Goal: Information Seeking & Learning: Learn about a topic

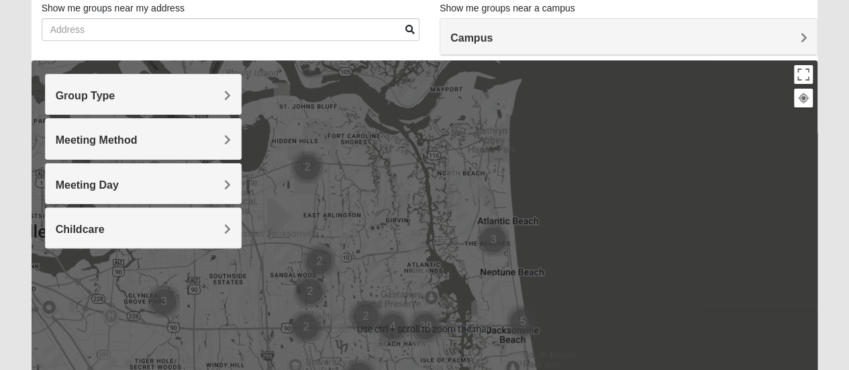
scroll to position [134, 0]
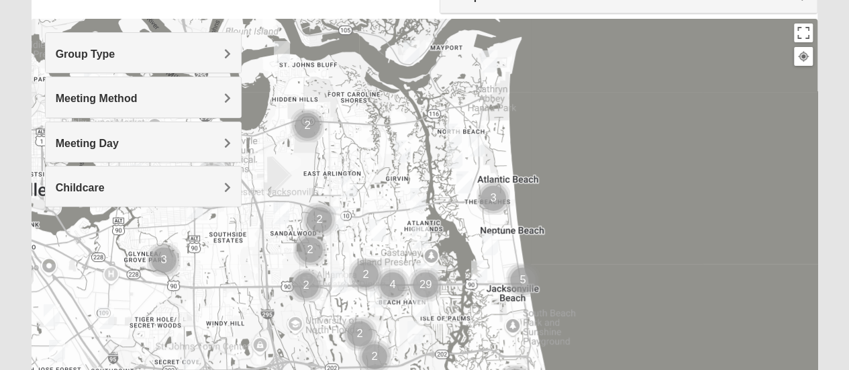
click at [220, 56] on h4 "Group Type" at bounding box center [143, 54] width 175 height 13
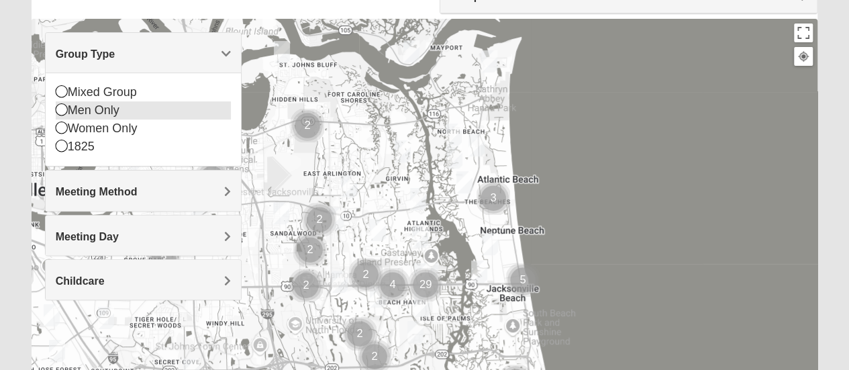
click at [81, 107] on div "Men Only" at bounding box center [143, 110] width 175 height 18
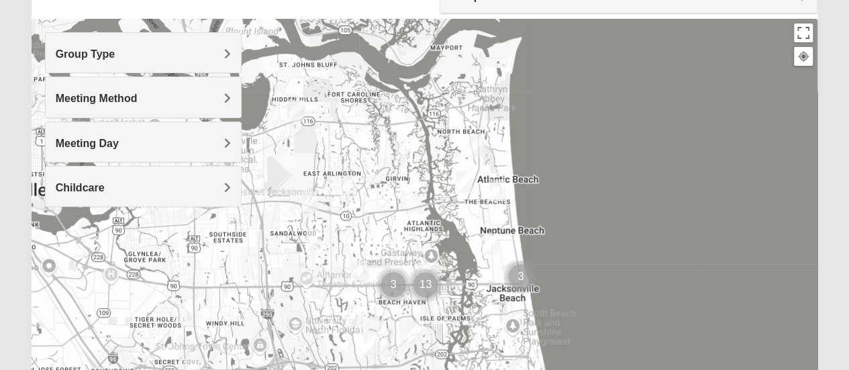
click at [81, 107] on div "Meeting Method" at bounding box center [143, 97] width 195 height 40
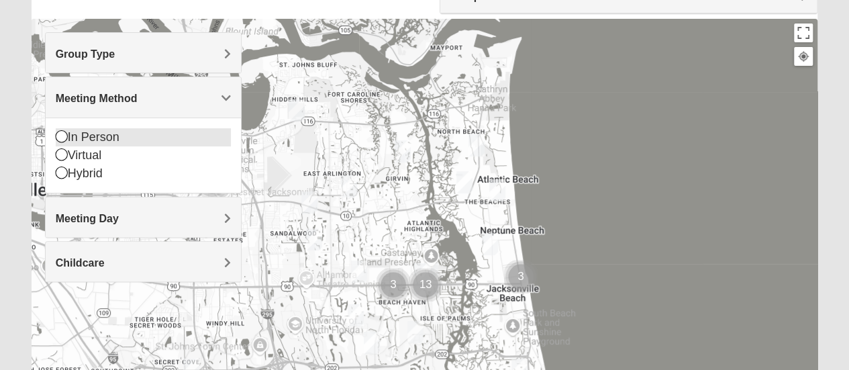
click at [72, 136] on div "In Person" at bounding box center [143, 137] width 175 height 18
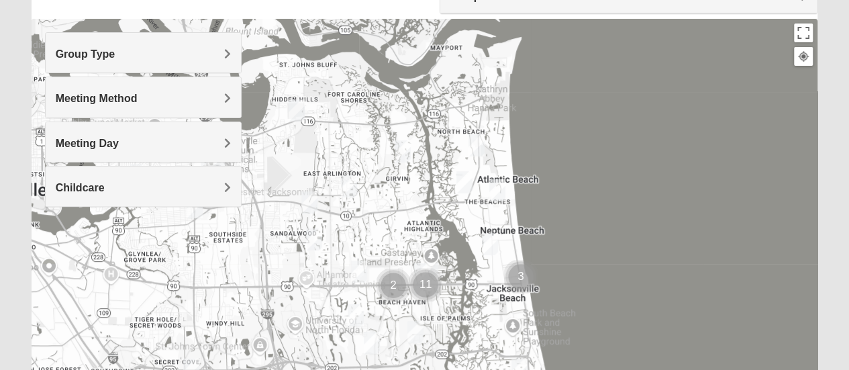
click at [72, 143] on span "Meeting Day" at bounding box center [87, 143] width 63 height 11
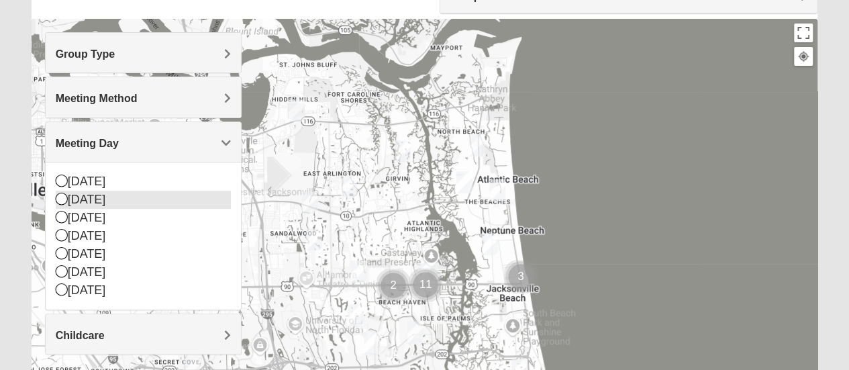
click at [62, 201] on icon at bounding box center [62, 199] width 12 height 12
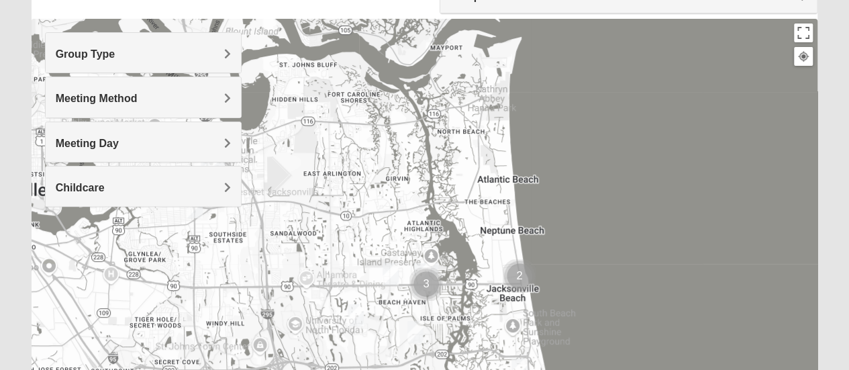
click at [124, 142] on h4 "Meeting Day" at bounding box center [143, 143] width 175 height 13
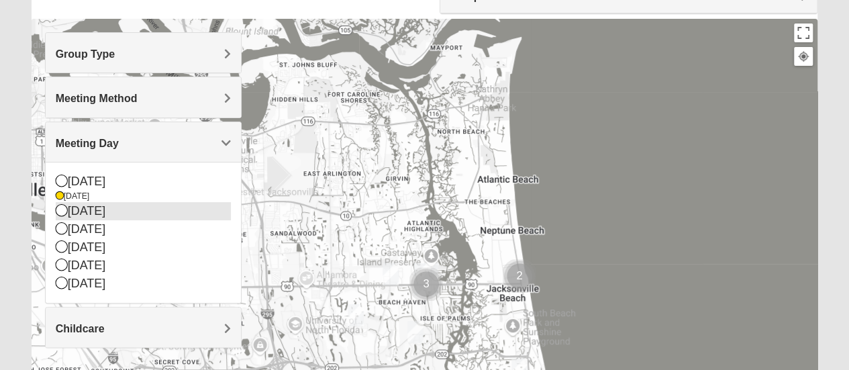
click at [61, 215] on div "[DATE]" at bounding box center [143, 211] width 175 height 18
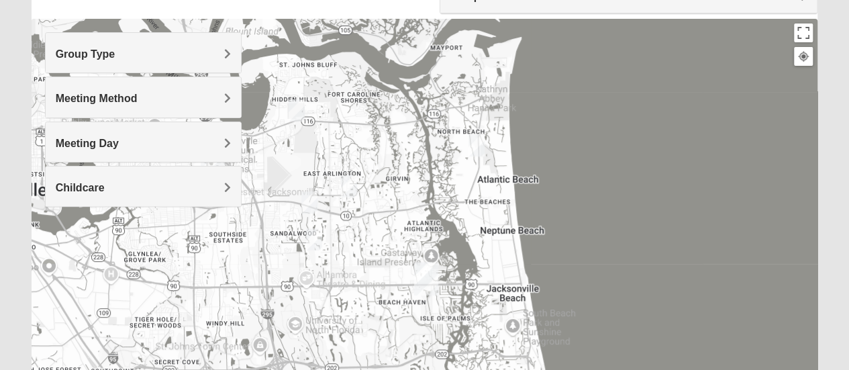
click at [144, 147] on h4 "Meeting Day" at bounding box center [143, 143] width 175 height 13
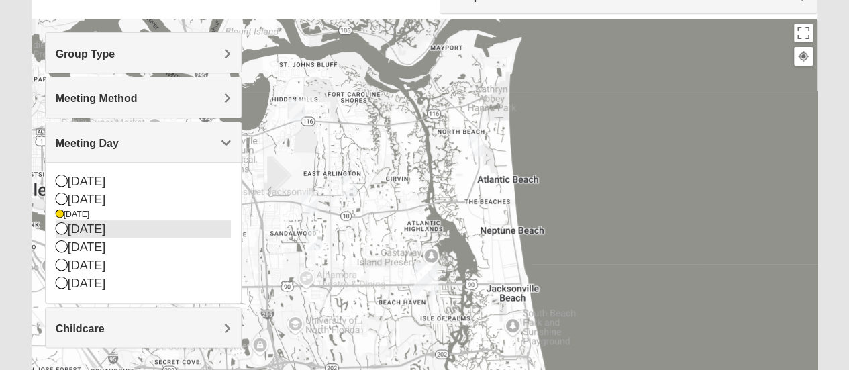
click at [62, 222] on icon at bounding box center [62, 228] width 12 height 12
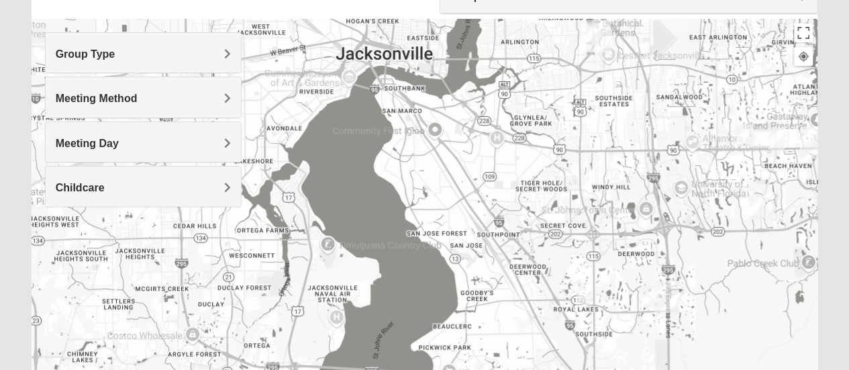
drag, startPoint x: 213, startPoint y: 291, endPoint x: 600, endPoint y: 154, distance: 411.0
click at [600, 154] on div at bounding box center [425, 287] width 787 height 537
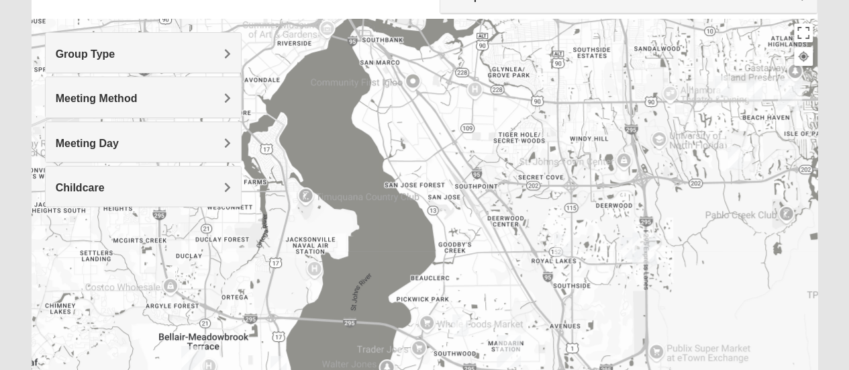
drag, startPoint x: 628, startPoint y: 263, endPoint x: 605, endPoint y: 213, distance: 55.3
click at [605, 213] on div at bounding box center [425, 287] width 787 height 537
click at [193, 147] on h4 "Meeting Day" at bounding box center [143, 143] width 175 height 13
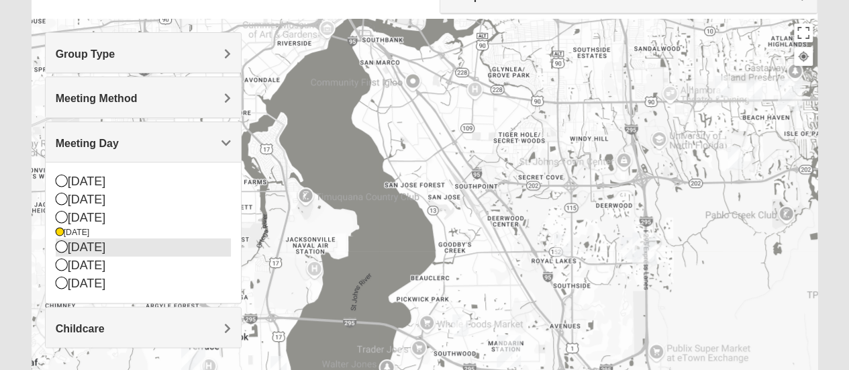
click at [96, 241] on div "[DATE]" at bounding box center [143, 247] width 175 height 18
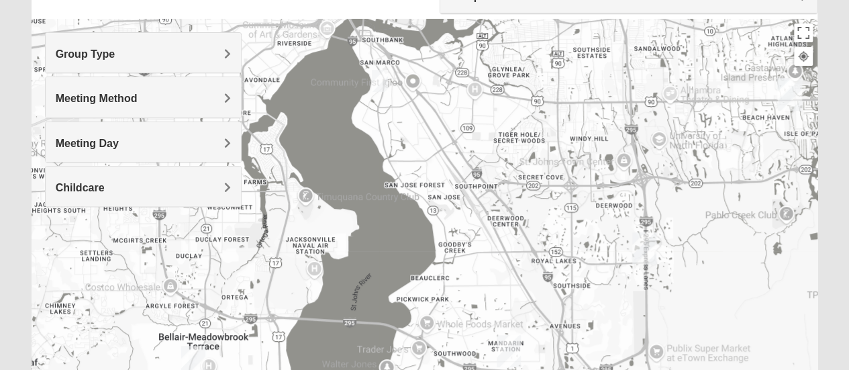
click at [106, 142] on span "Meeting Day" at bounding box center [87, 143] width 63 height 11
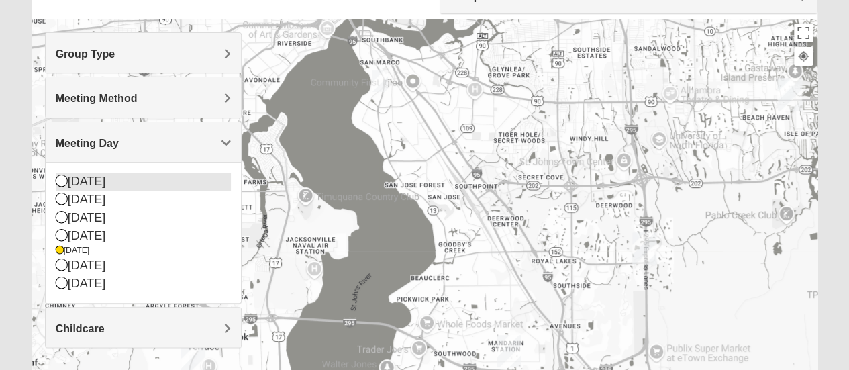
click at [101, 176] on div "[DATE]" at bounding box center [143, 182] width 175 height 18
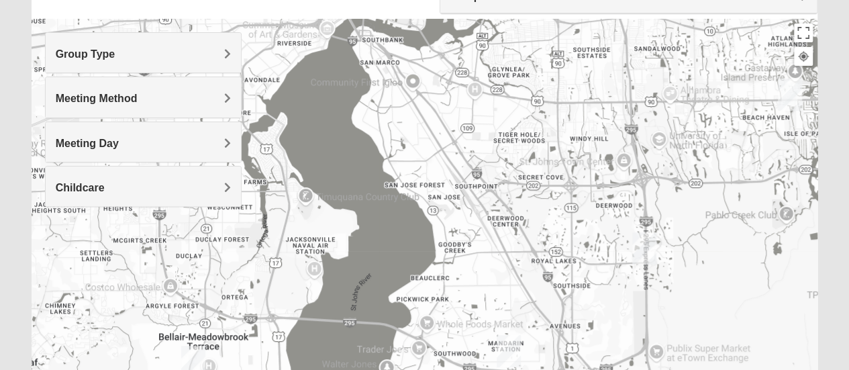
click at [111, 138] on span "Meeting Day" at bounding box center [87, 143] width 63 height 11
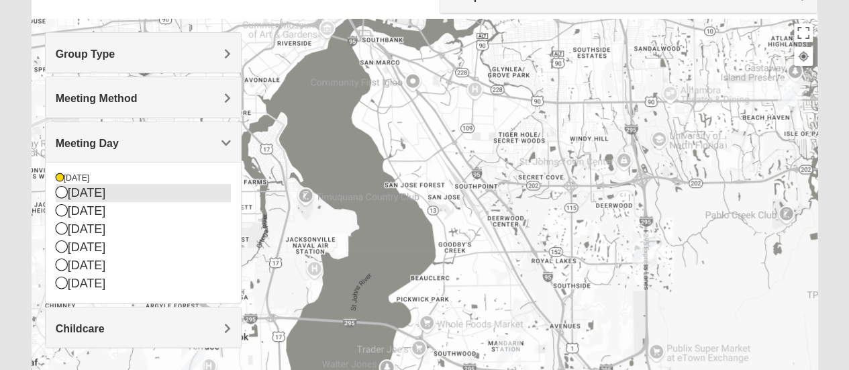
click at [103, 198] on div "[DATE]" at bounding box center [143, 193] width 175 height 18
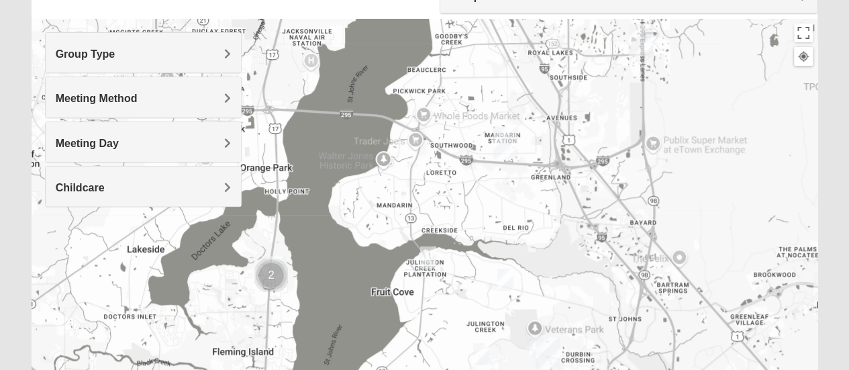
drag, startPoint x: 361, startPoint y: 264, endPoint x: 358, endPoint y: 46, distance: 218.2
click at [358, 46] on div at bounding box center [425, 287] width 787 height 537
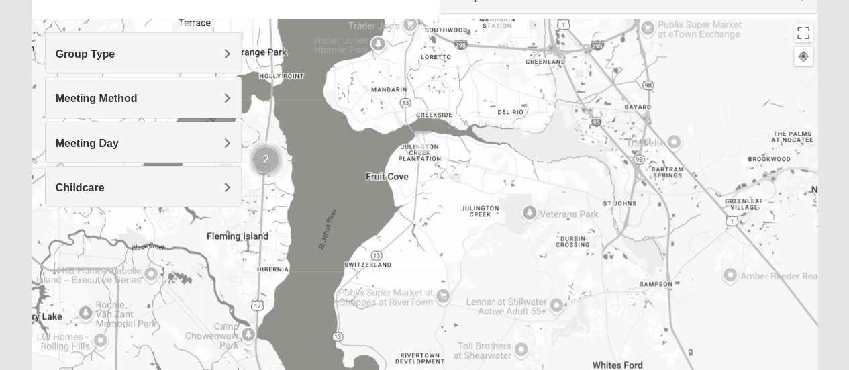
drag, startPoint x: 375, startPoint y: 182, endPoint x: 371, endPoint y: 70, distance: 111.5
click at [371, 70] on div at bounding box center [425, 287] width 787 height 537
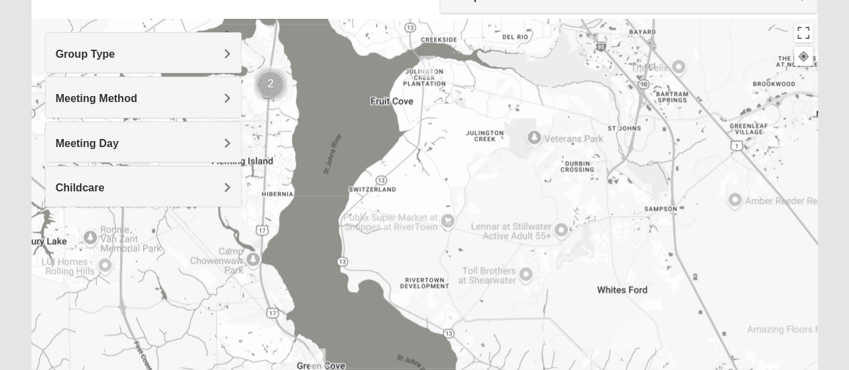
drag, startPoint x: 411, startPoint y: 261, endPoint x: 415, endPoint y: 185, distance: 76.7
click at [415, 185] on div at bounding box center [425, 287] width 787 height 537
click at [475, 163] on img "Mens Clark 32259" at bounding box center [480, 164] width 27 height 33
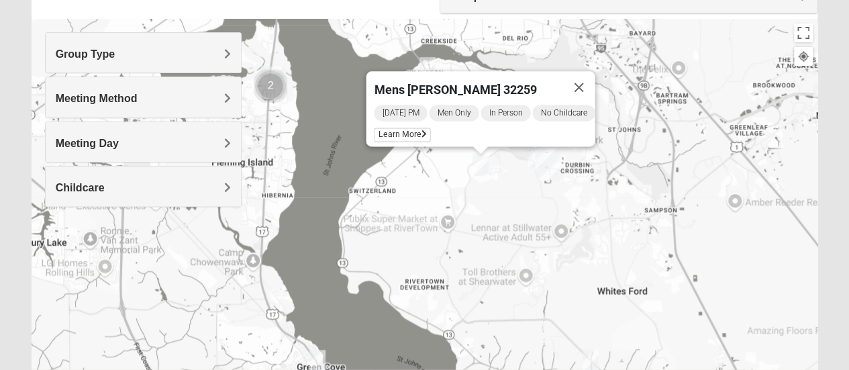
click at [423, 192] on div "Mens [PERSON_NAME] 32259 [DATE] PM Men Only In Person No Childcare Learn More" at bounding box center [425, 287] width 787 height 537
click at [591, 71] on button "Close" at bounding box center [578, 87] width 32 height 32
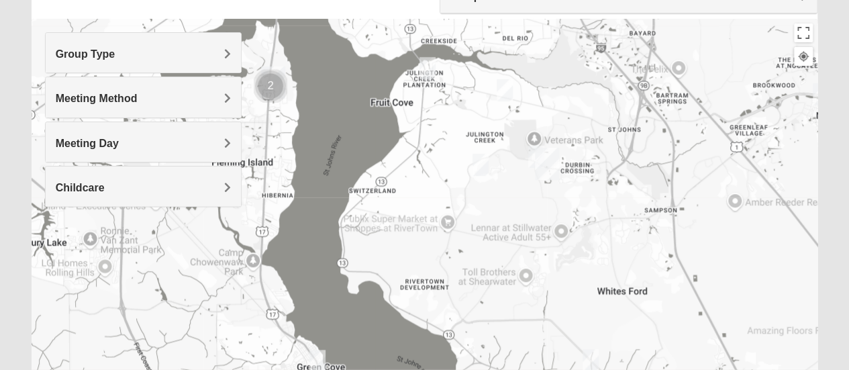
click at [427, 68] on img "Mens Hayes 32259" at bounding box center [427, 68] width 27 height 33
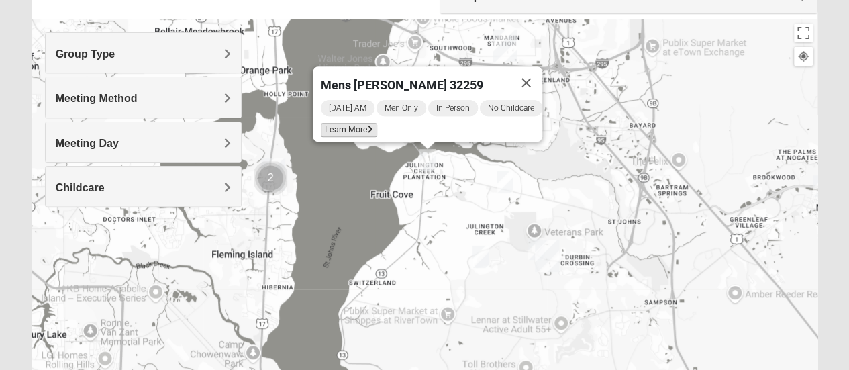
click at [354, 125] on span "Learn More" at bounding box center [349, 130] width 56 height 14
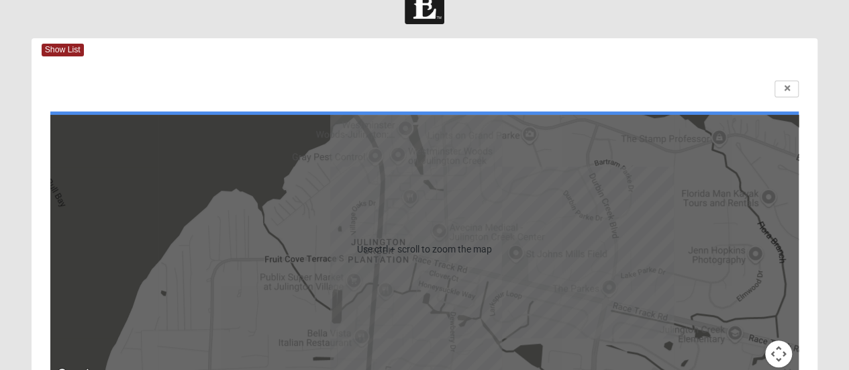
scroll to position [0, 0]
